Goal: Obtain resource: Download file/media

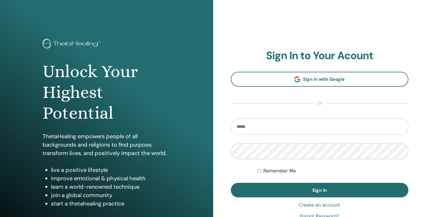
type input "**********"
click at [231, 183] on button "Sign In" at bounding box center [320, 190] width 178 height 15
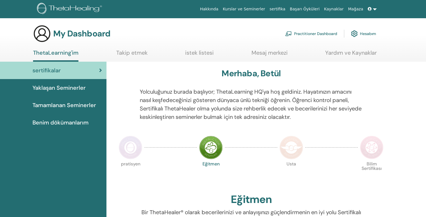
click at [61, 121] on span "Benim dökümanlarım" at bounding box center [61, 122] width 56 height 8
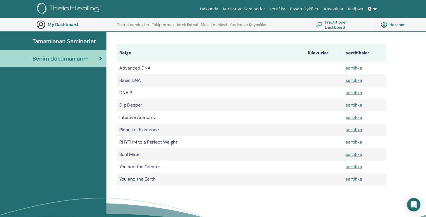
scroll to position [75, 0]
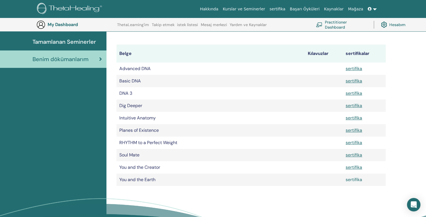
click at [347, 181] on link "sertifika" at bounding box center [354, 180] width 17 height 6
click at [361, 133] on link "sertifika" at bounding box center [354, 130] width 17 height 6
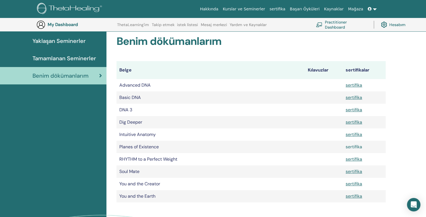
scroll to position [61, 0]
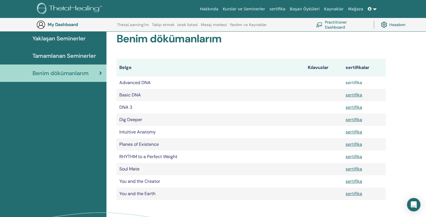
click at [355, 82] on link "sertifika" at bounding box center [354, 83] width 17 height 6
